Goal: Navigation & Orientation: Go to known website

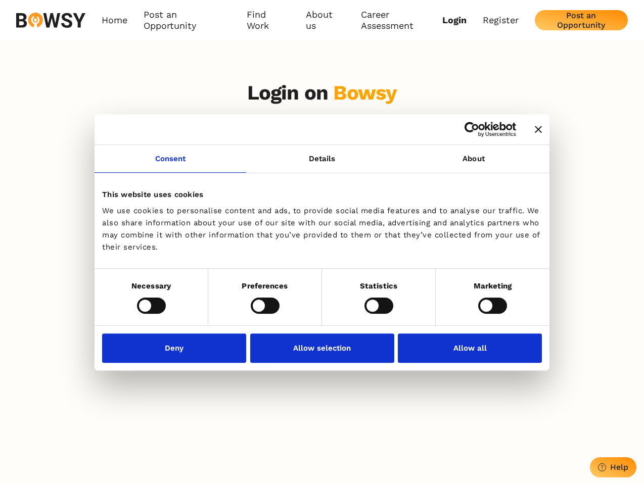
click at [535, 130] on icon "Close banner" at bounding box center [538, 129] width 7 height 7
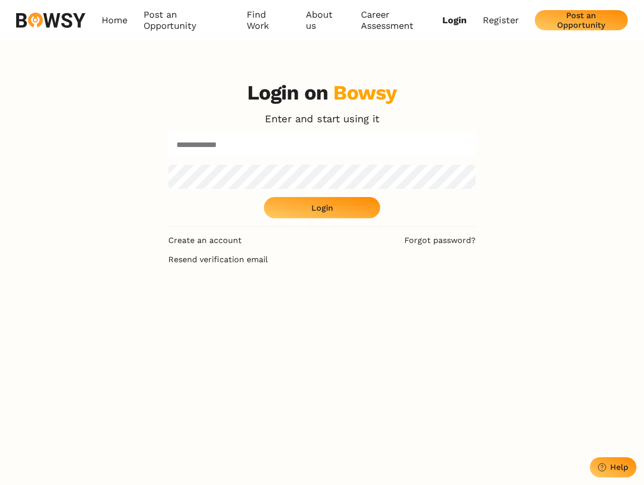
click at [170, 165] on link "Consent" at bounding box center [171, 159] width 152 height 28
click at [474, 165] on div "Login on Bowsy Enter and start using it Login" at bounding box center [321, 154] width 307 height 146
click at [151, 305] on div "Login on Bowsy Enter and start using it Login Create an account Forgot password…" at bounding box center [322, 315] width 644 height 485
click at [265, 305] on div "Login on Bowsy Enter and start using it Login Create an account Forgot password…" at bounding box center [321, 315] width 323 height 485
click at [379, 305] on div "Login on Bowsy Enter and start using it Login Create an account Forgot password…" at bounding box center [321, 315] width 323 height 485
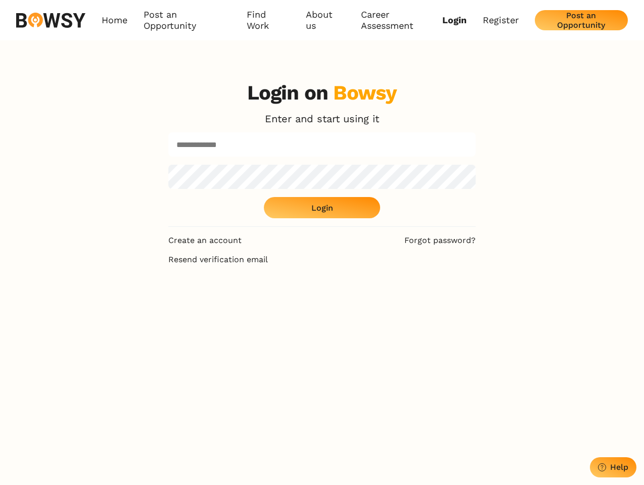
click at [492, 305] on div "Login on Bowsy Enter and start using it Login Create an account Forgot password…" at bounding box center [322, 315] width 644 height 485
click at [177, 348] on div "Login on Bowsy Enter and start using it Login Create an account Forgot password…" at bounding box center [321, 315] width 323 height 485
click at [322, 348] on div "Login on Bowsy Enter and start using it Login Create an account Forgot password…" at bounding box center [321, 315] width 323 height 485
